Goal: Communication & Community: Connect with others

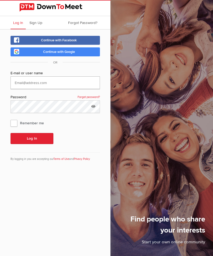
click at [67, 82] on input "text" at bounding box center [55, 82] width 89 height 13
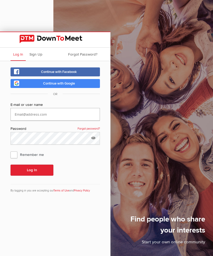
scroll to position [32, 0]
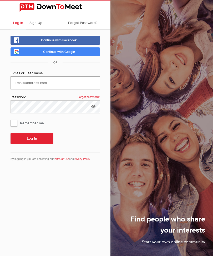
click at [37, 87] on input "text" at bounding box center [55, 82] width 89 height 13
click at [46, 83] on input "text" at bounding box center [55, 82] width 89 height 13
type input "charron.maureen@hotmail.com"
click at [16, 123] on span "Remember me" at bounding box center [30, 122] width 39 height 9
click at [11, 118] on input "Remember me" at bounding box center [10, 118] width 0 height 0
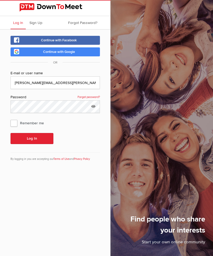
checkbox input "true"
click at [37, 141] on button "Log In" at bounding box center [32, 138] width 43 height 11
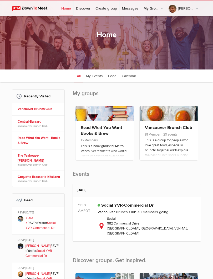
scroll to position [47, 0]
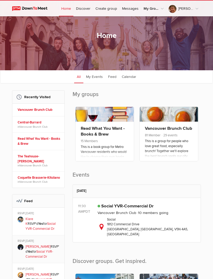
click at [167, 143] on p "This is a group for people who love great food, especially brunch! Together we'…" at bounding box center [169, 152] width 48 height 26
